Goal: Transaction & Acquisition: Book appointment/travel/reservation

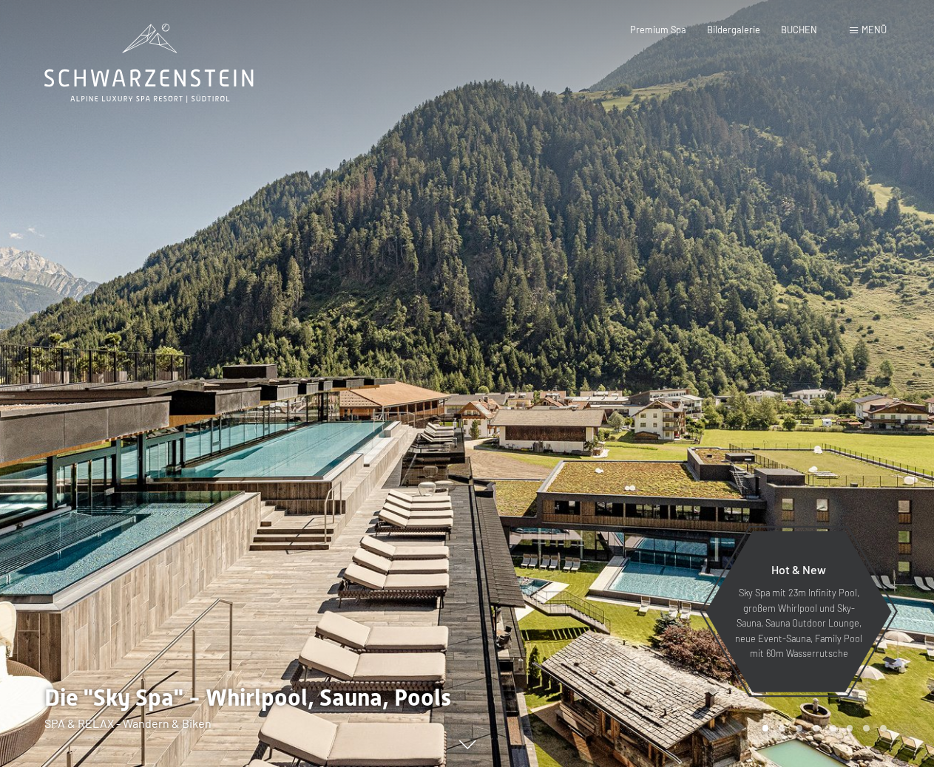
click at [804, 31] on span "BUCHEN" at bounding box center [799, 30] width 36 height 12
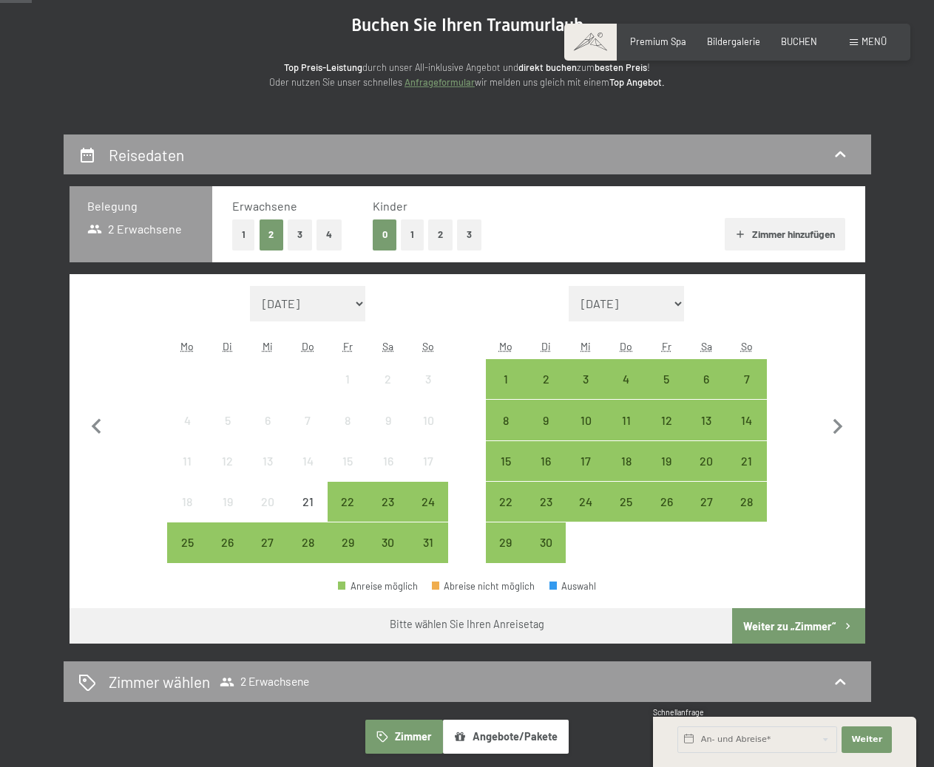
scroll to position [222, 0]
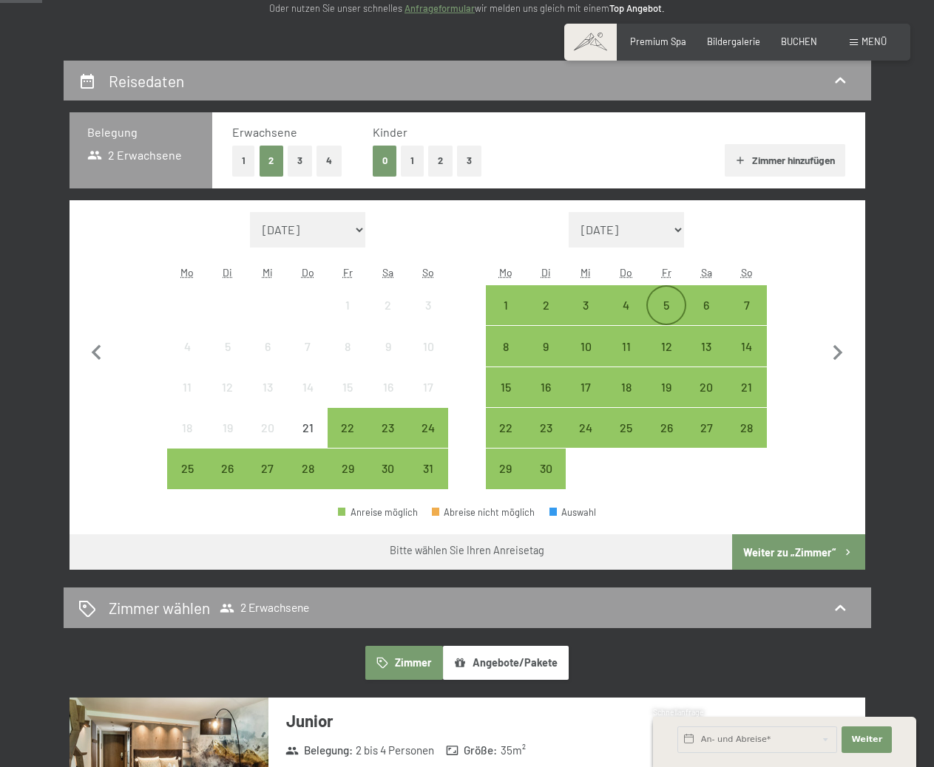
click at [666, 307] on div "5" at bounding box center [666, 317] width 37 height 37
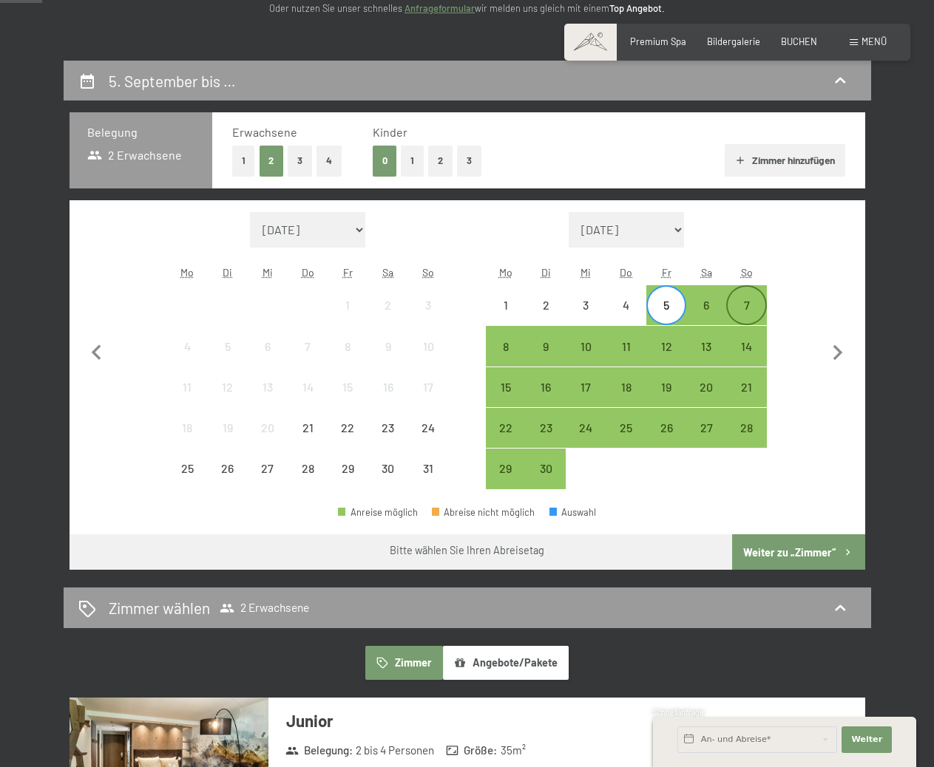
click at [748, 311] on div "7" at bounding box center [745, 317] width 37 height 37
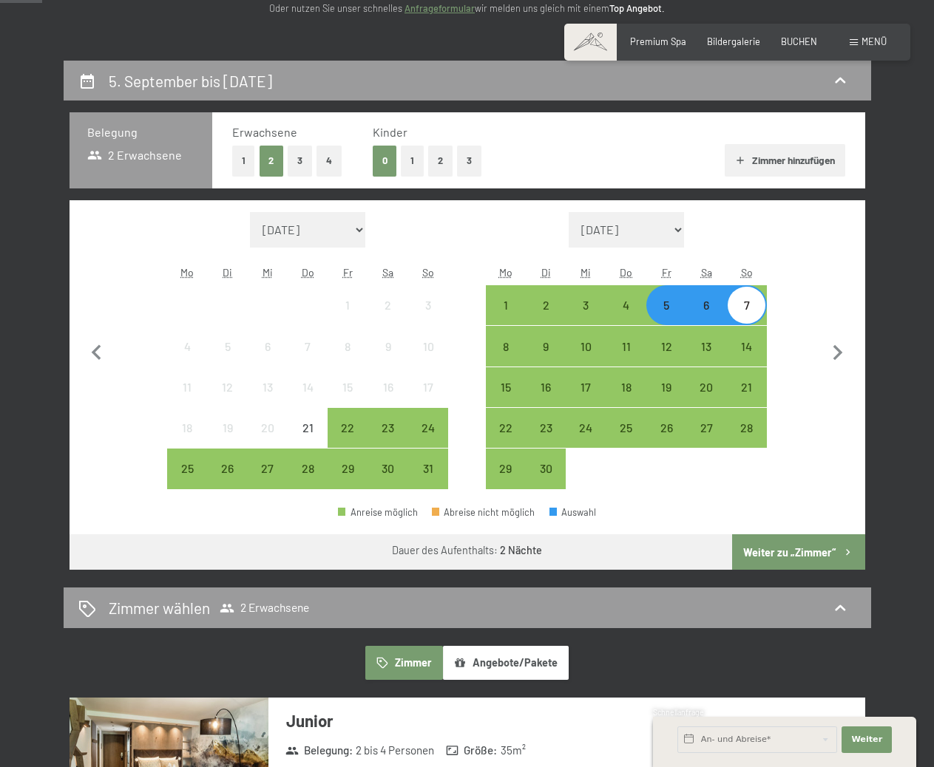
click at [242, 161] on button "1" at bounding box center [243, 161] width 23 height 30
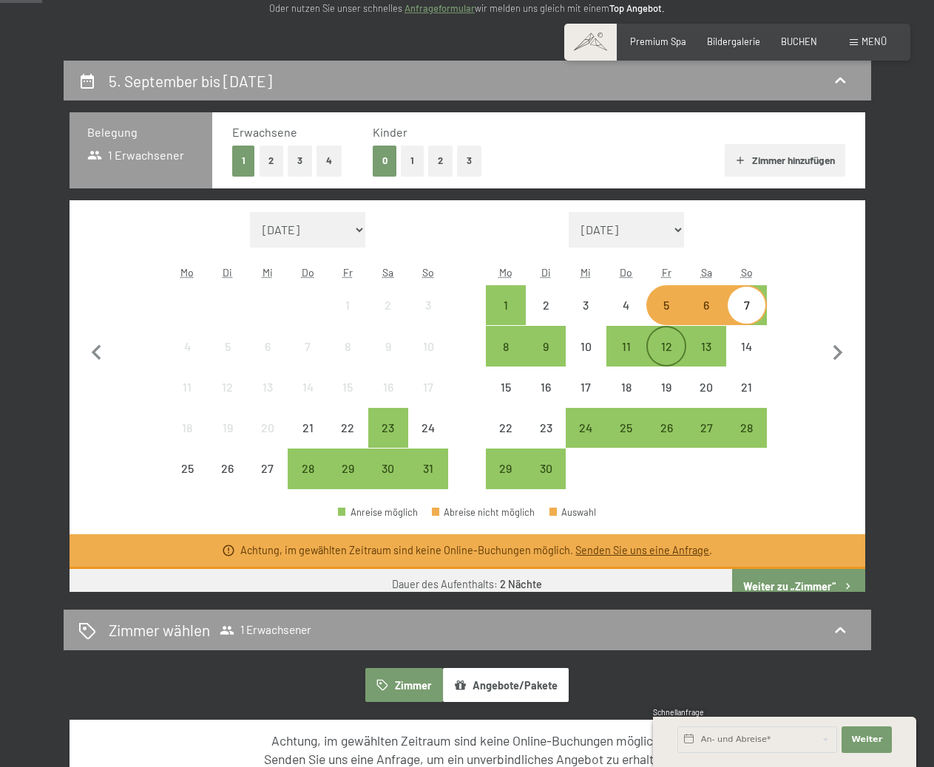
click at [662, 347] on div "12" at bounding box center [666, 359] width 37 height 37
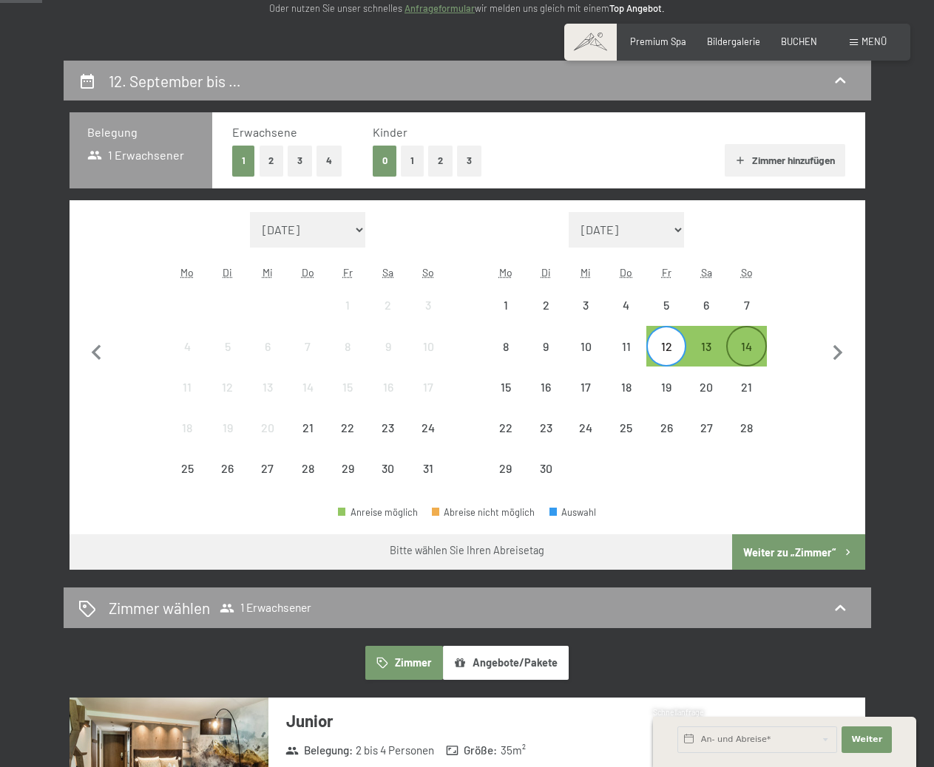
click at [744, 344] on div "14" at bounding box center [745, 359] width 37 height 37
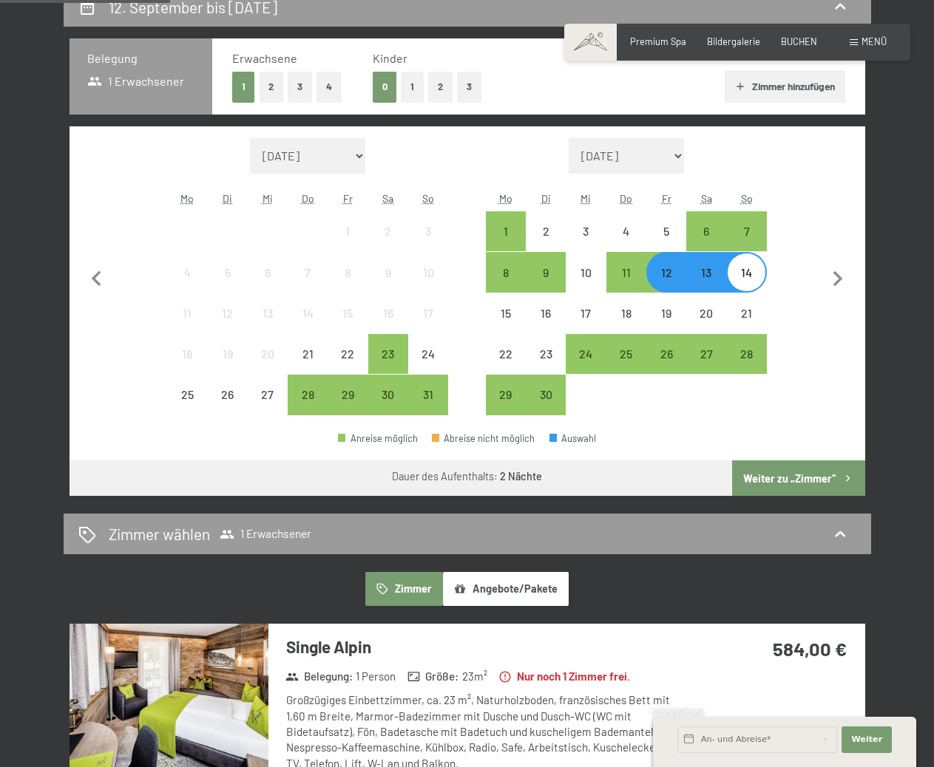
scroll to position [0, 0]
